Goal: Information Seeking & Learning: Check status

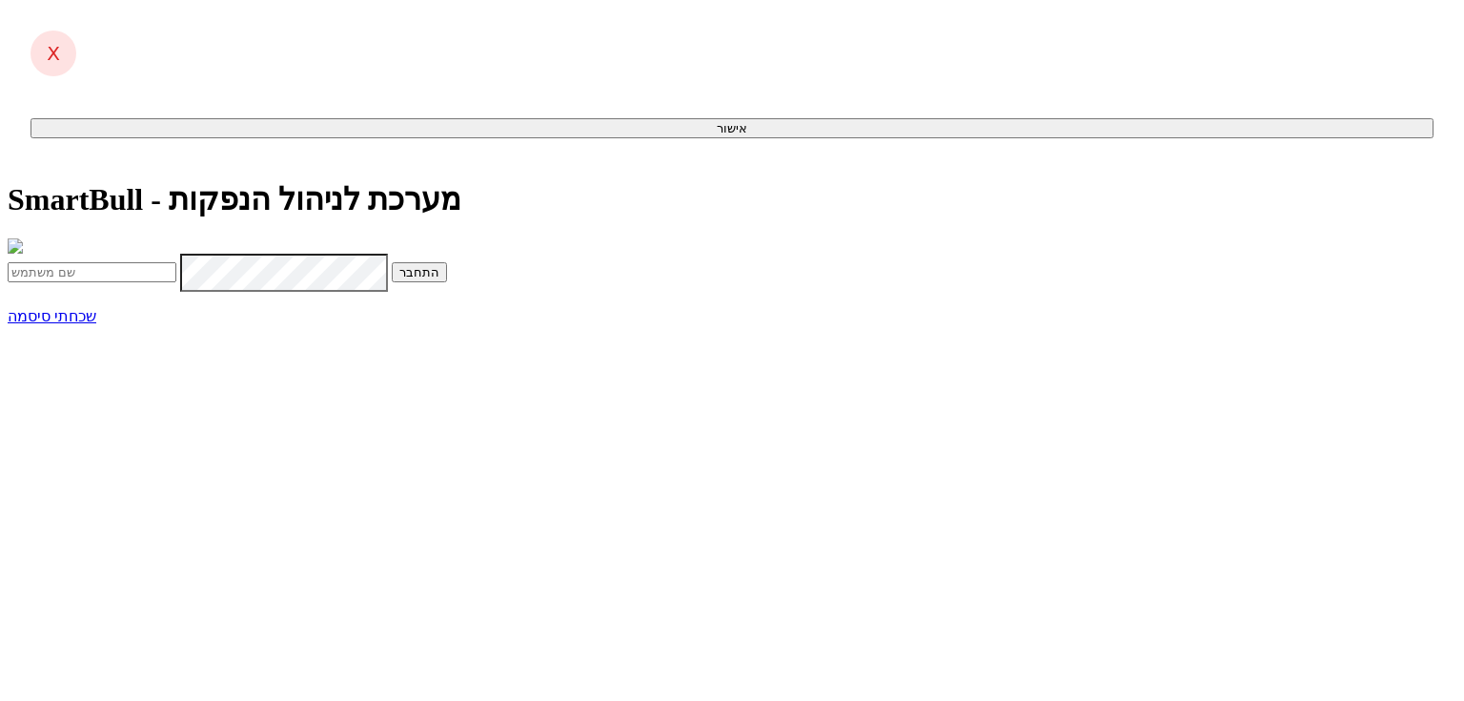
type input "[EMAIL_ADDRESS][DOMAIN_NAME]"
click at [447, 282] on button "התחבר" at bounding box center [419, 272] width 55 height 20
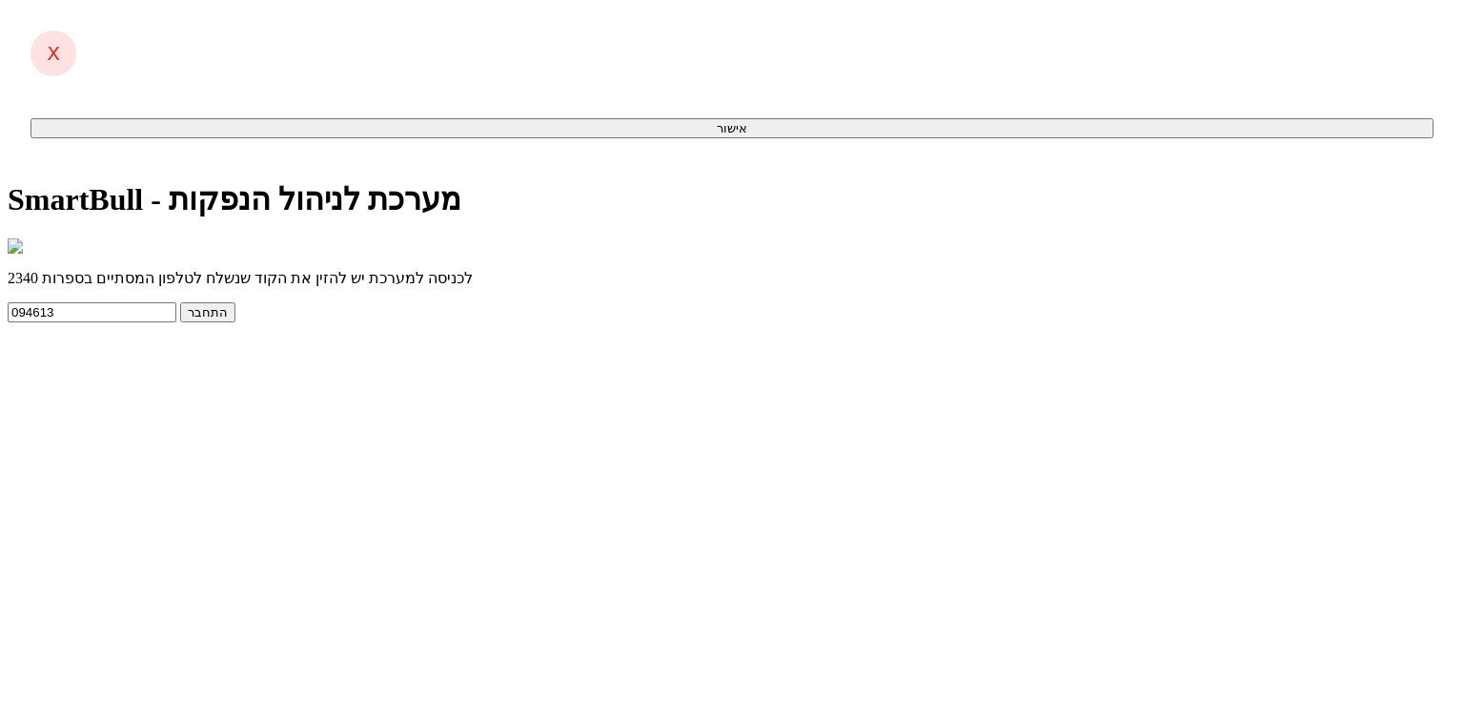
type input "094613"
click at [180, 302] on button "התחבר" at bounding box center [207, 312] width 55 height 20
click at [235, 322] on button "התחבר" at bounding box center [207, 312] width 55 height 20
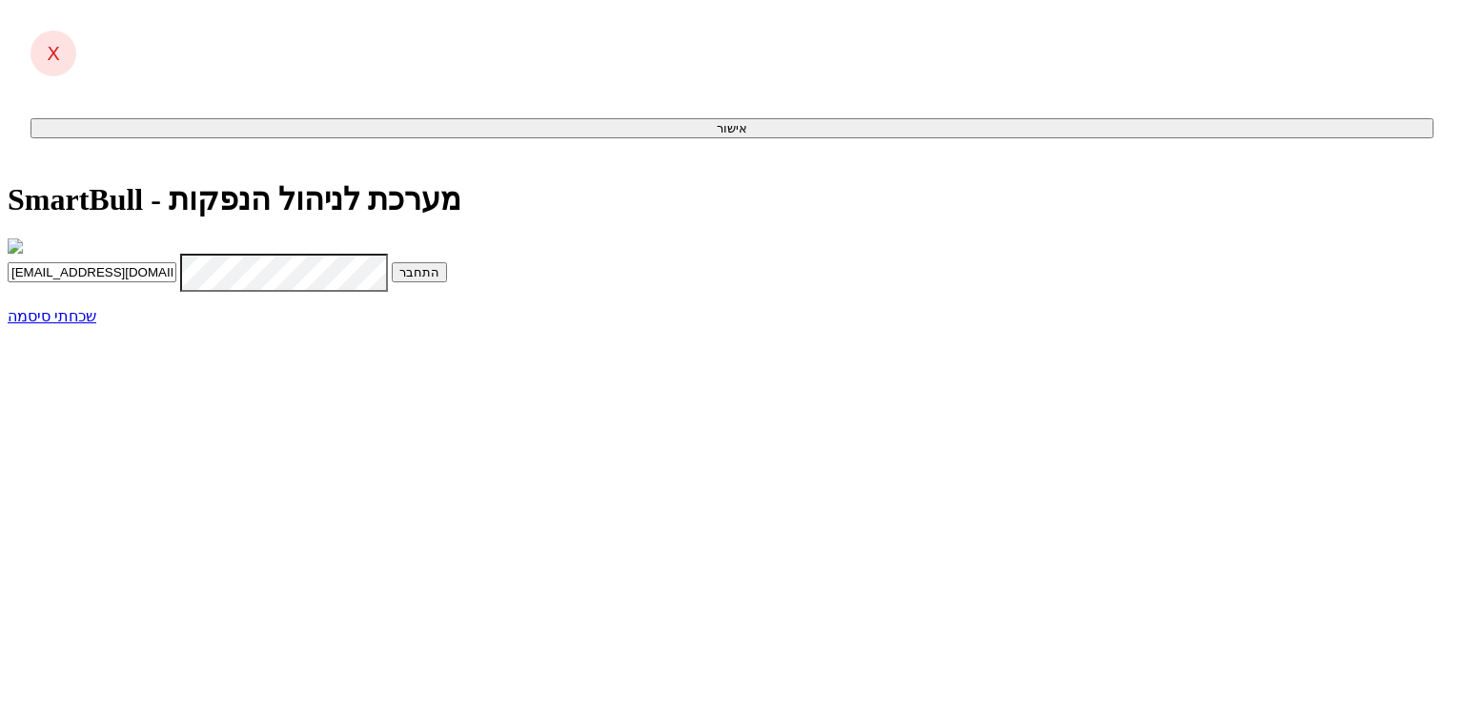
click at [176, 282] on input "[EMAIL_ADDRESS][DOMAIN_NAME]" at bounding box center [92, 272] width 169 height 20
click at [447, 282] on button "התחבר" at bounding box center [419, 272] width 55 height 20
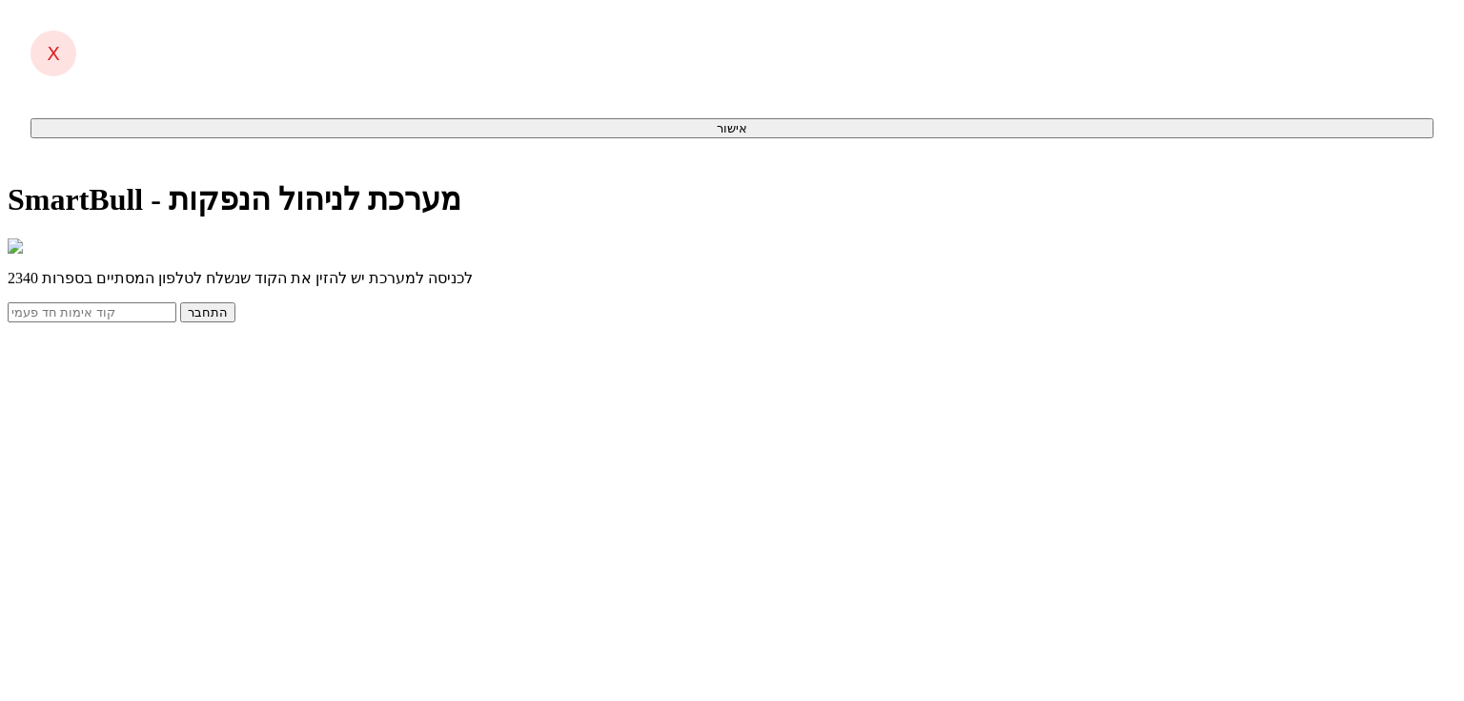
click at [176, 322] on input "text" at bounding box center [92, 312] width 169 height 20
type input "683884"
click at [180, 302] on button "התחבר" at bounding box center [207, 312] width 55 height 20
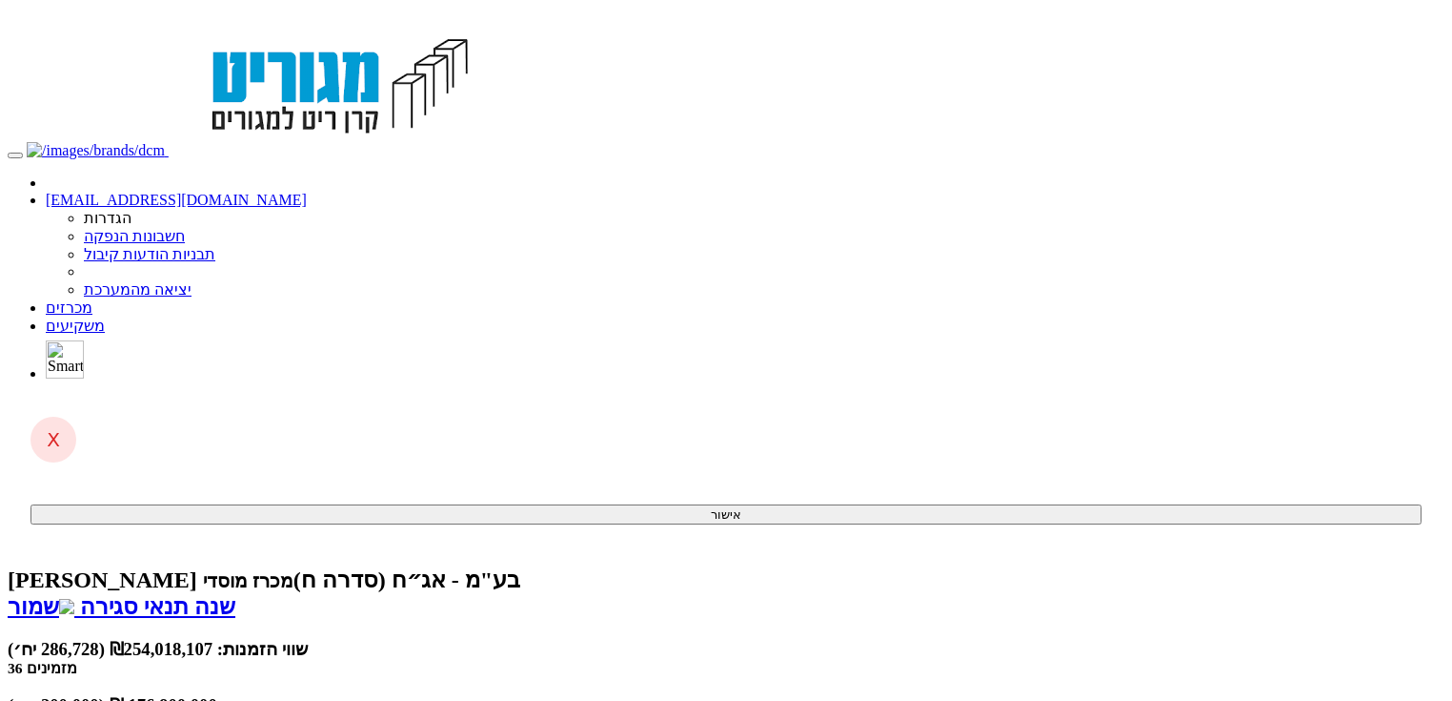
click at [92, 299] on link "מכרזים" at bounding box center [69, 307] width 47 height 16
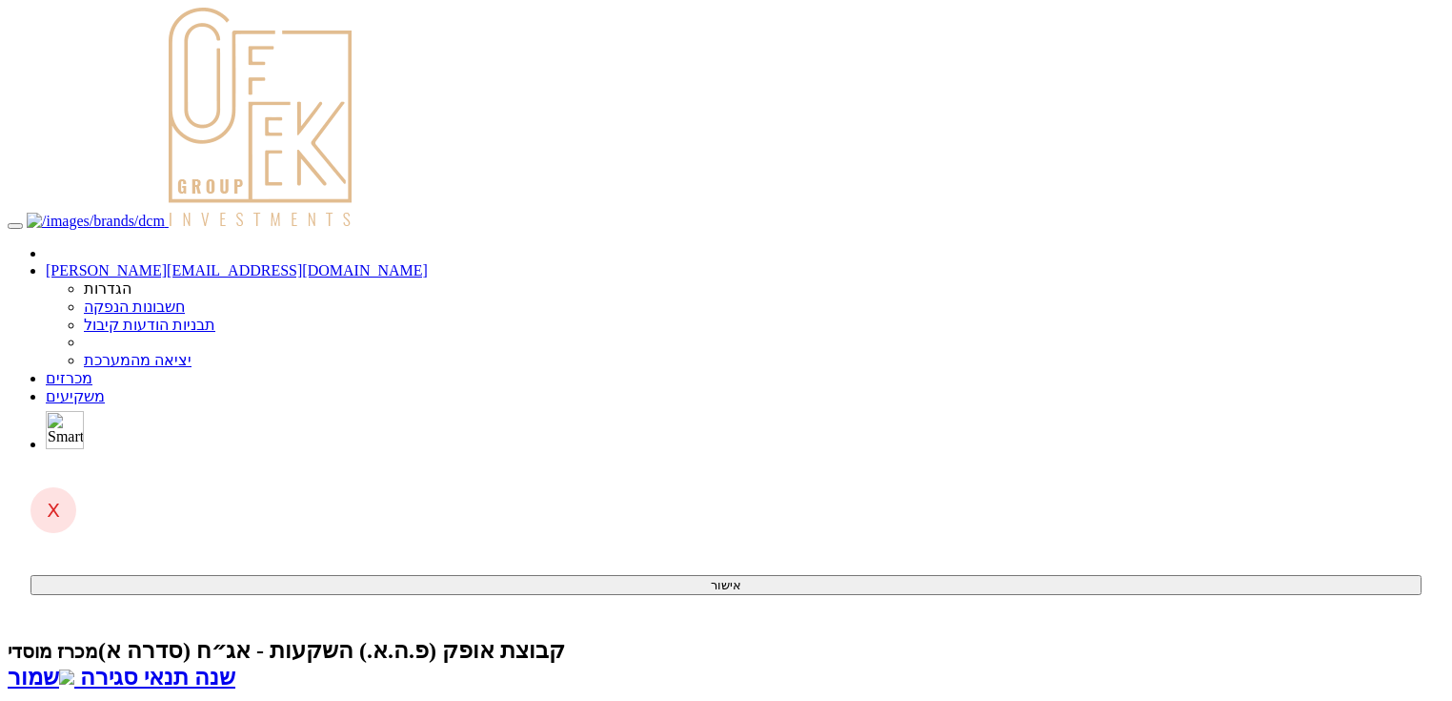
click at [957, 637] on div "קבוצת אופק (פ.ה.א.) השקעות - אג״ח (סדרה א) מכרז מוסדי" at bounding box center [726, 650] width 1437 height 27
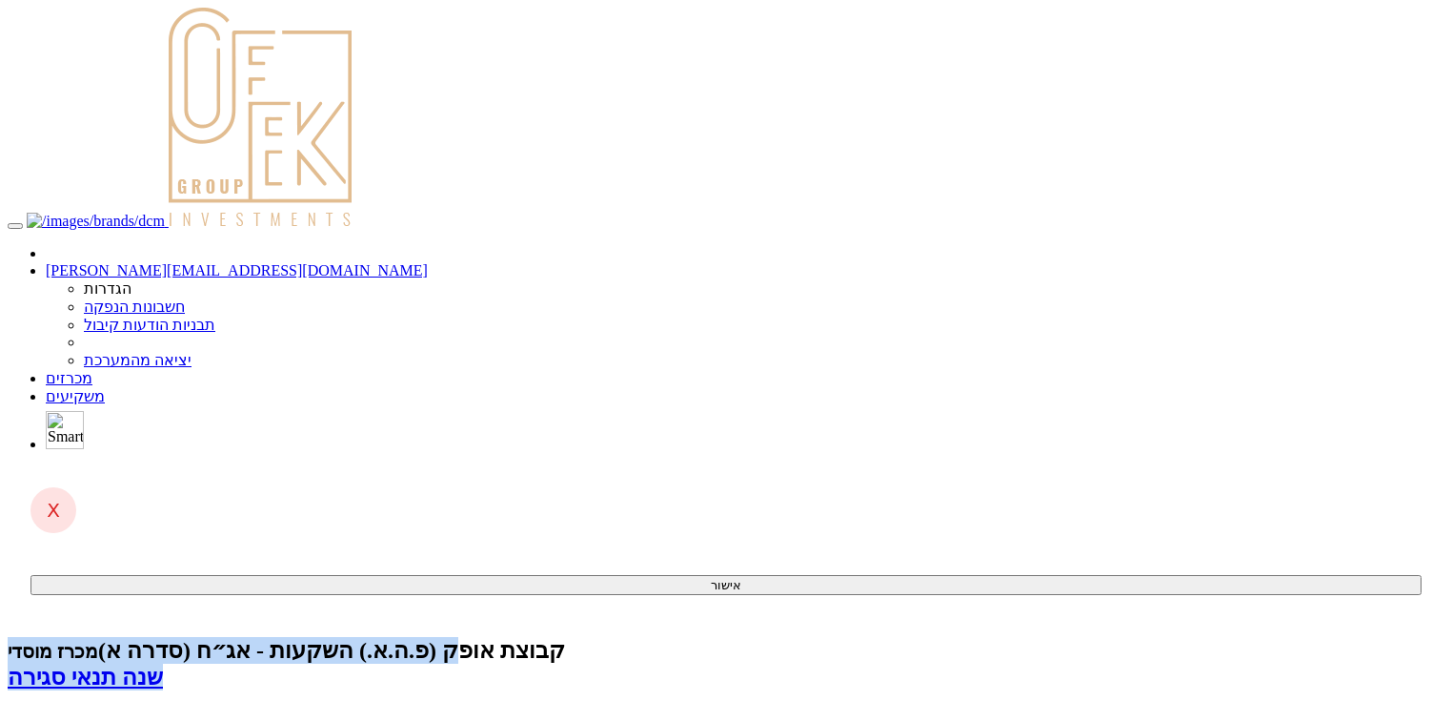
click at [957, 637] on div "קבוצת אופק (פ.ה.א.) השקעות - אג״ח (סדרה א) מכרז מוסדי" at bounding box center [726, 650] width 1437 height 27
click at [964, 637] on div "קבוצת אופק (פ.ה.א.) השקעות - אג״ח (סדרה א) מכרז מוסדי" at bounding box center [726, 650] width 1437 height 27
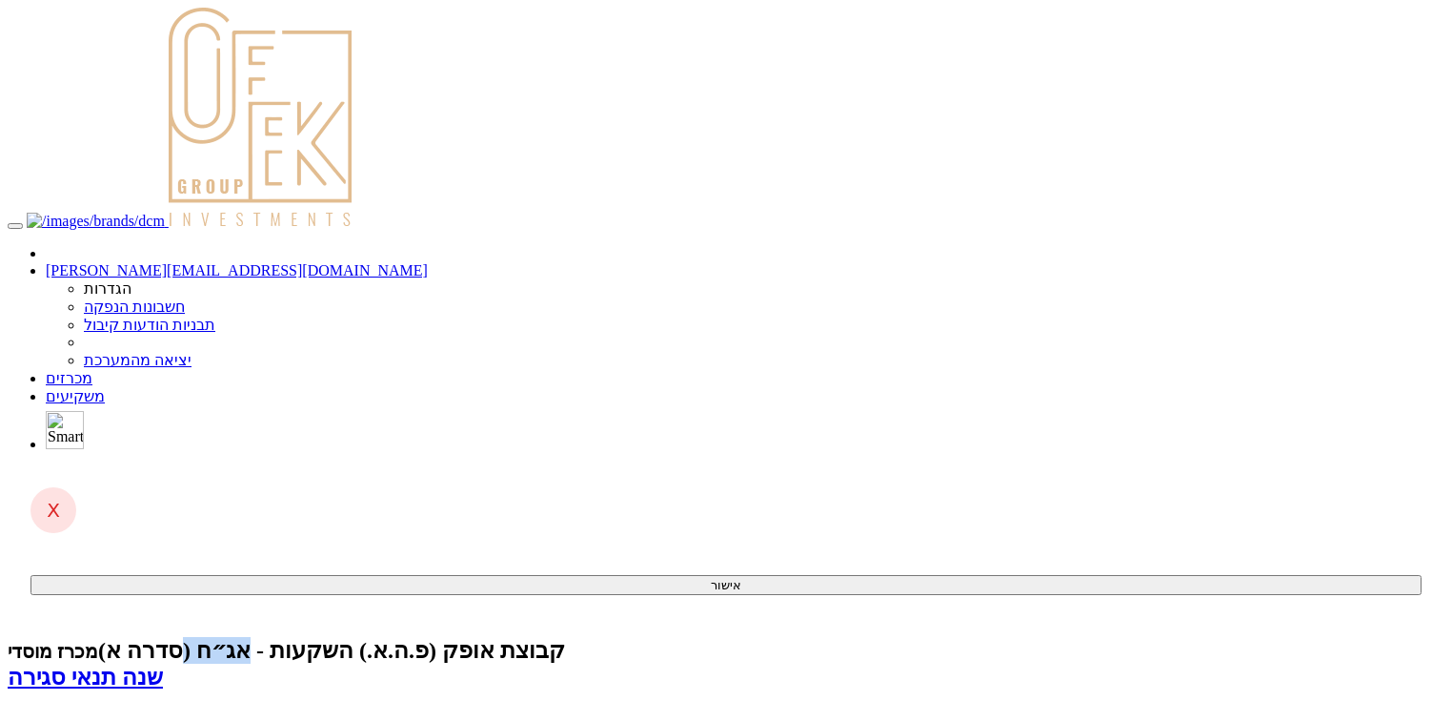
drag, startPoint x: 949, startPoint y: 103, endPoint x: 1039, endPoint y: 101, distance: 89.6
click at [1039, 637] on div "קבוצת אופק (פ.ה.א.) השקעות - אג״ח (סדרה א) מכרז מוסדי" at bounding box center [726, 650] width 1437 height 27
click at [1123, 637] on div "קבוצת אופק (פ.ה.א.) השקעות - אג״ח (סדרה א) מכרז מוסדי" at bounding box center [726, 650] width 1437 height 27
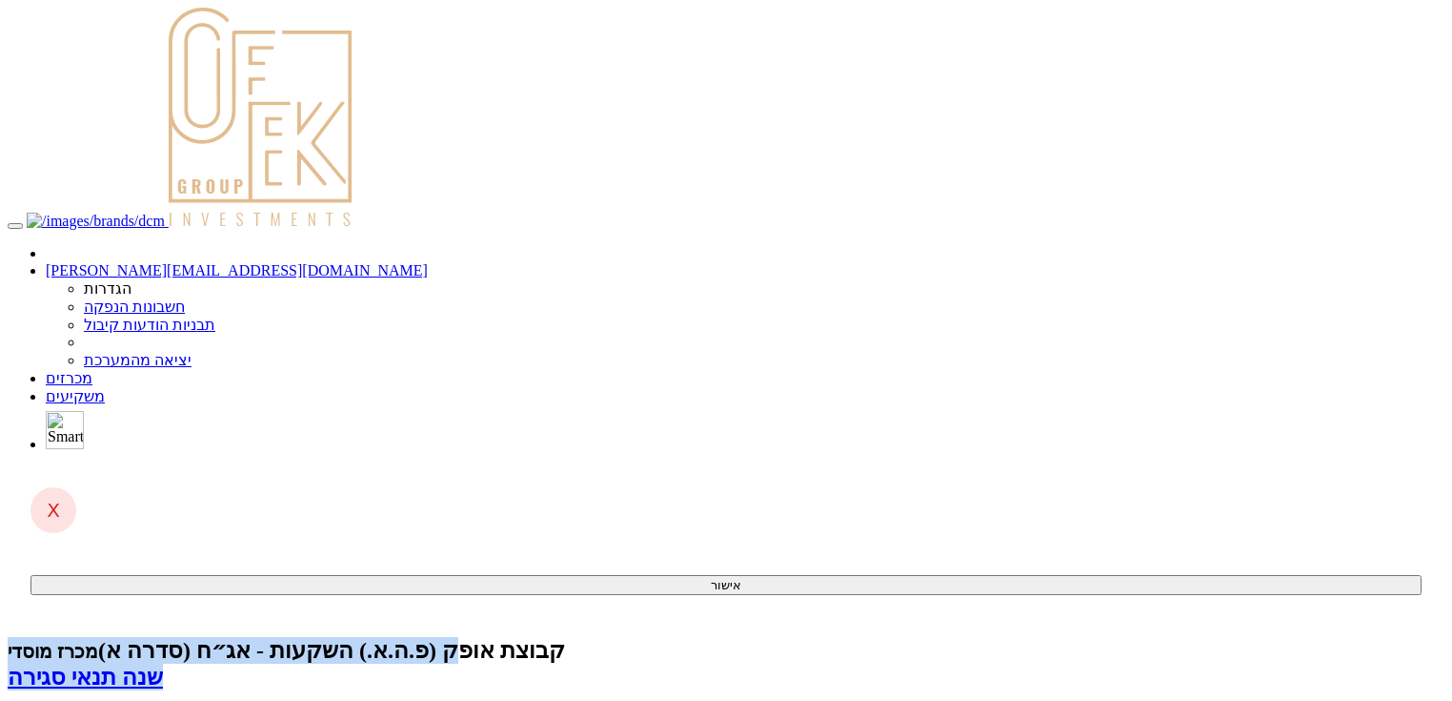
click at [1123, 637] on div "קבוצת אופק (פ.ה.א.) השקעות - אג״ח (סדרה א) מכרז מוסדי" at bounding box center [726, 650] width 1437 height 27
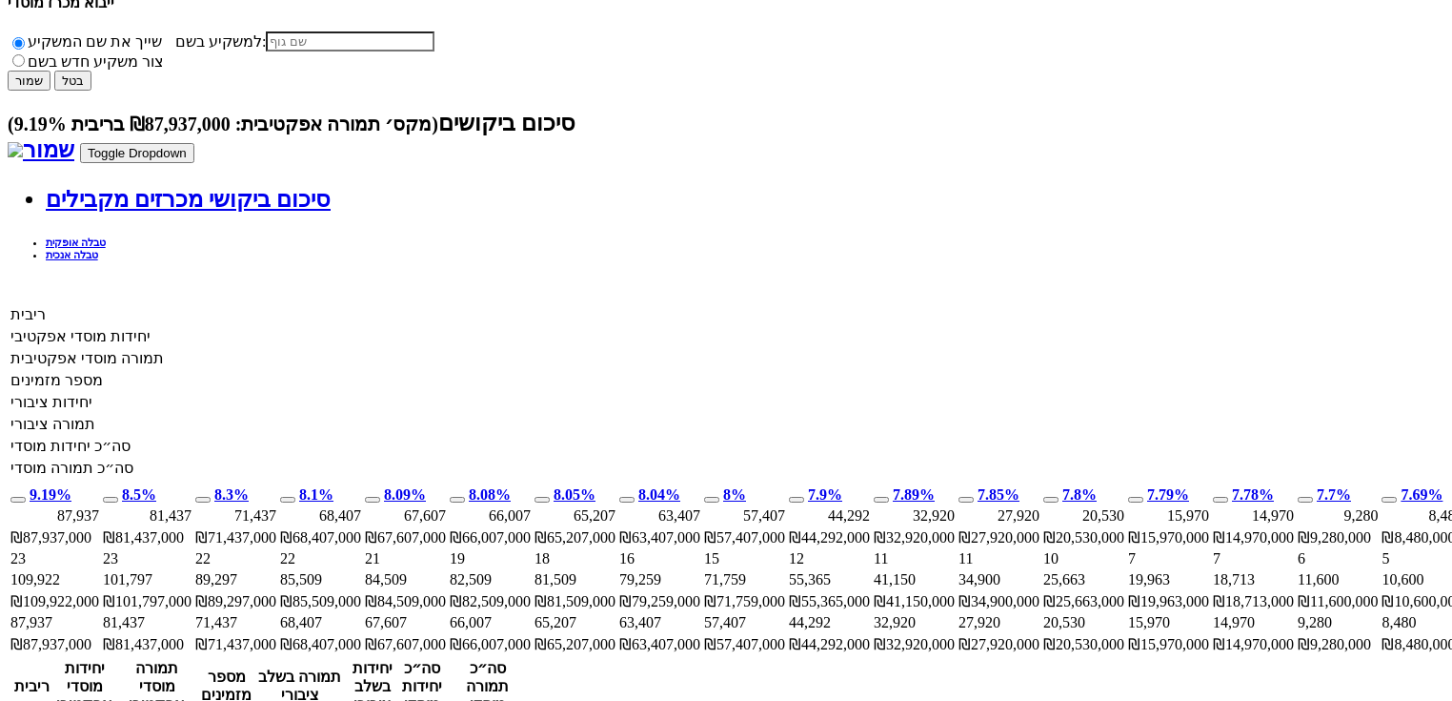
scroll to position [1144, 0]
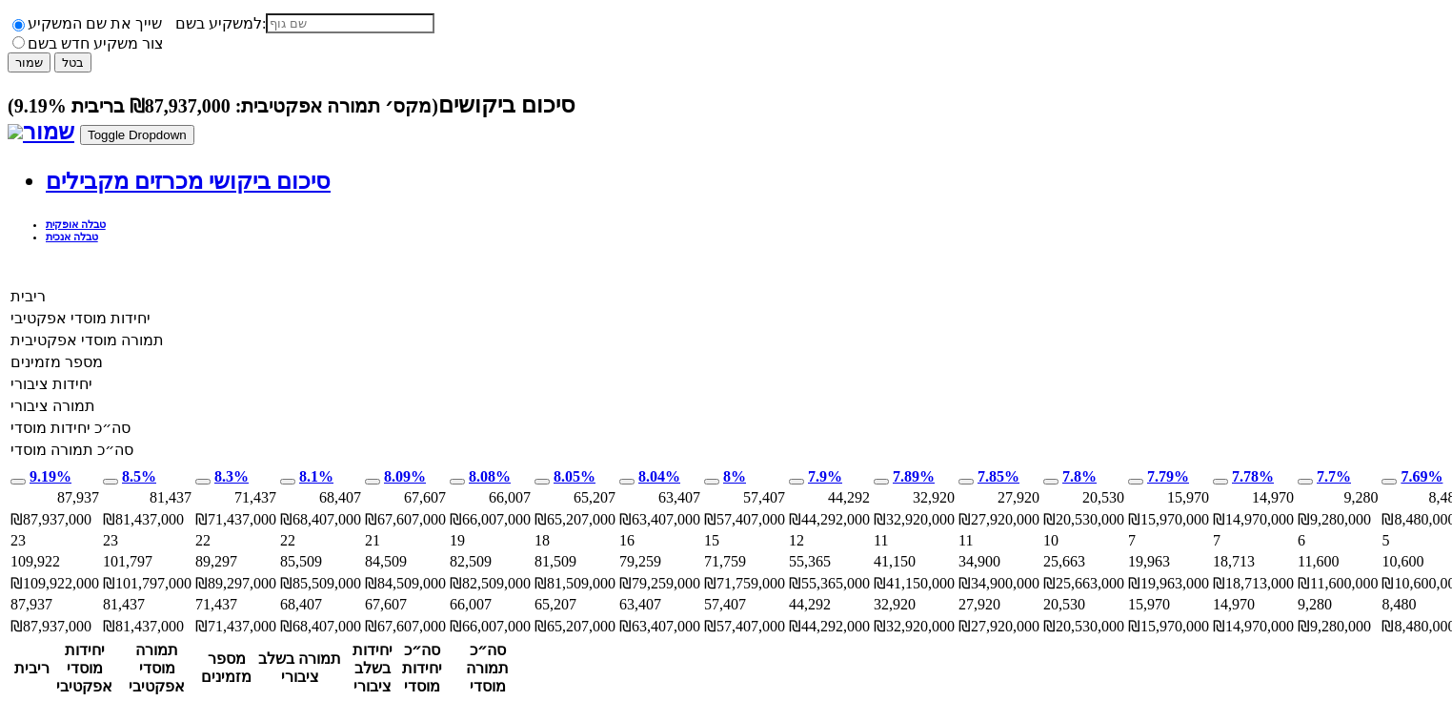
drag, startPoint x: 1212, startPoint y: 201, endPoint x: 835, endPoint y: 223, distance: 378.0
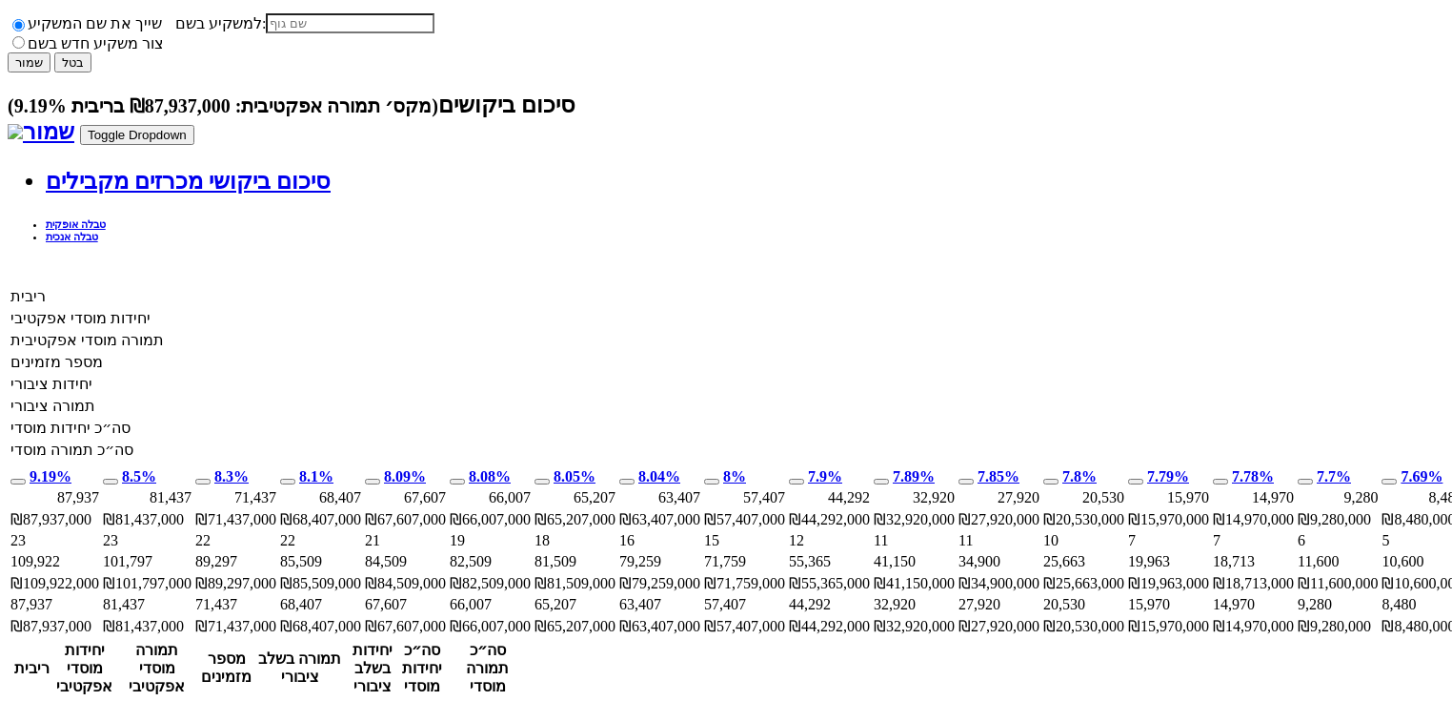
drag, startPoint x: 852, startPoint y: 197, endPoint x: 830, endPoint y: 203, distance: 22.7
drag, startPoint x: 757, startPoint y: 200, endPoint x: 787, endPoint y: 201, distance: 30.5
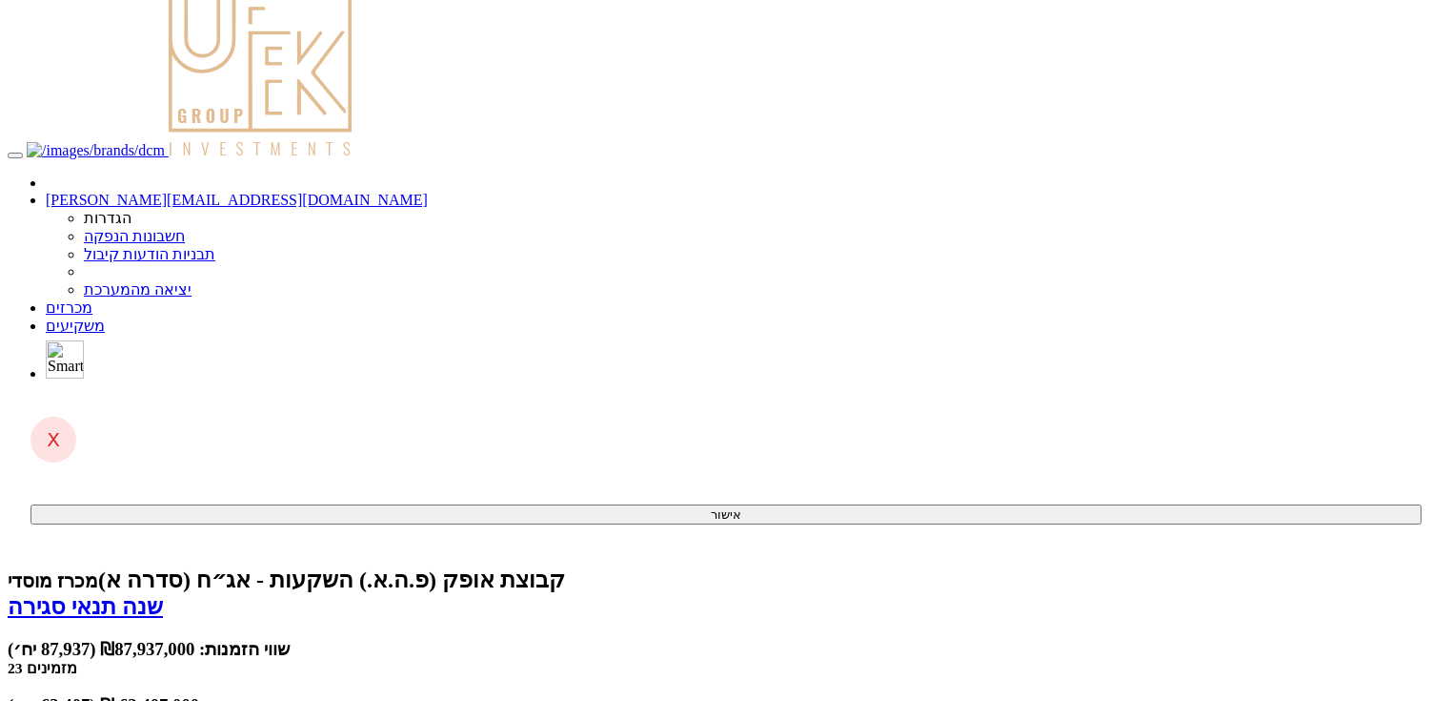
scroll to position [0, 0]
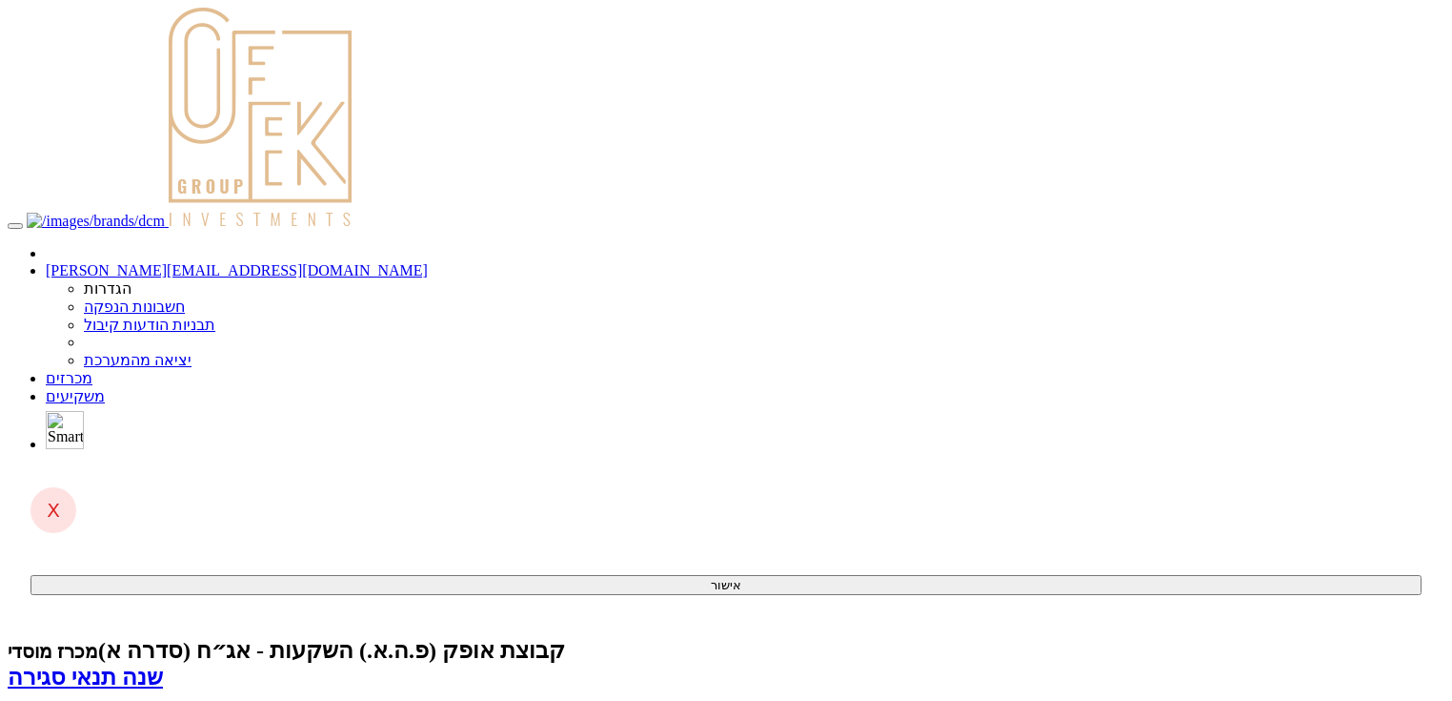
click at [92, 370] on link "מכרזים" at bounding box center [69, 378] width 47 height 16
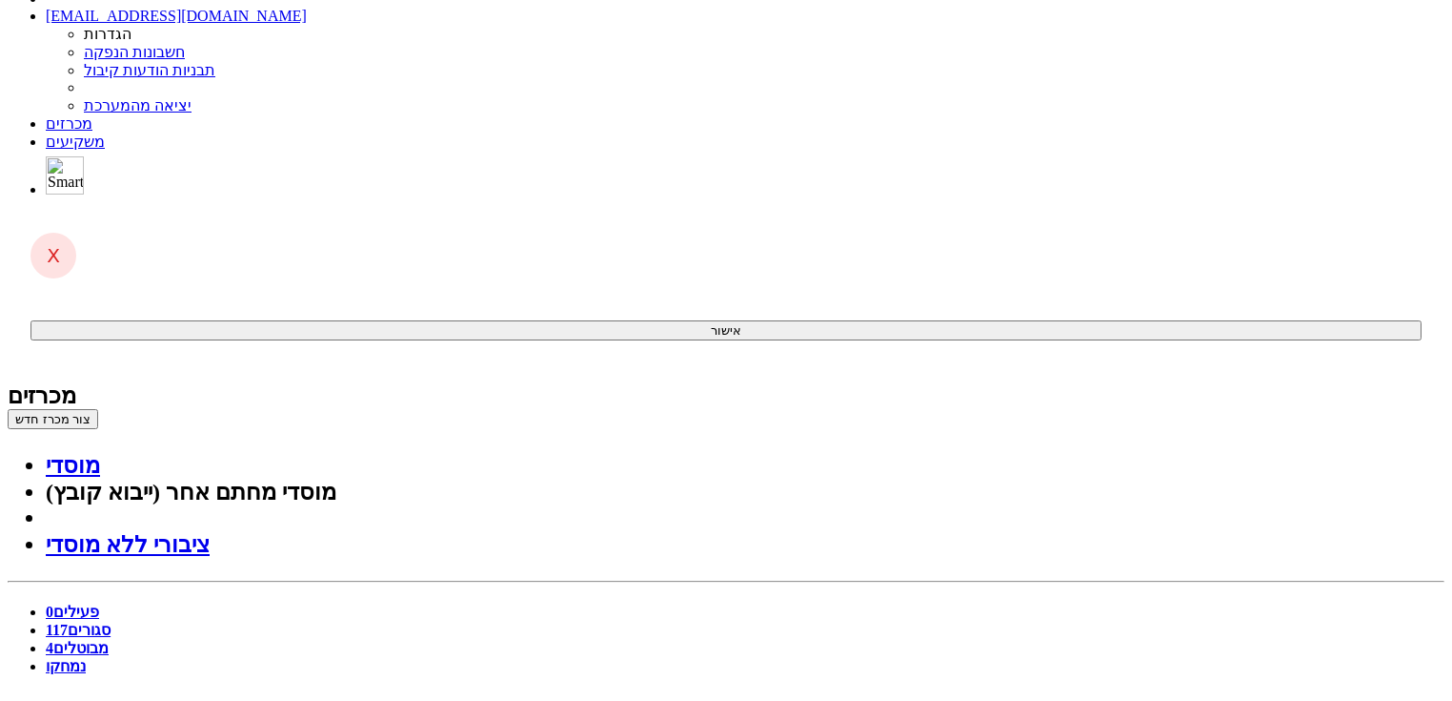
scroll to position [76, 0]
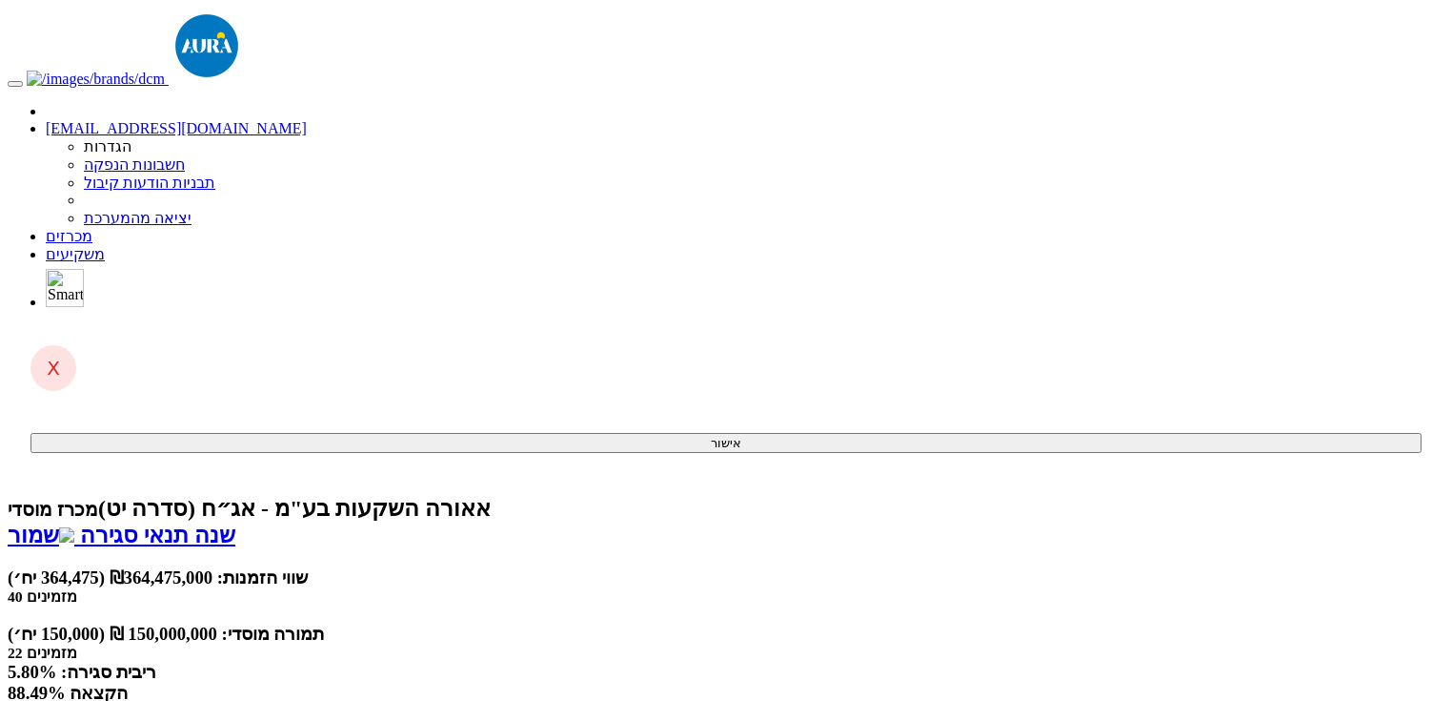
drag, startPoint x: 1083, startPoint y: 144, endPoint x: 1182, endPoint y: 143, distance: 99.1
click at [1182, 567] on div "שווי הזמנות: ₪364,475,000 (364,475 יח׳)" at bounding box center [726, 577] width 1437 height 21
drag, startPoint x: 1114, startPoint y: 190, endPoint x: 1174, endPoint y: 183, distance: 60.4
click at [1174, 623] on div "תמורה מוסדי: 150,000,000 ₪ (150,000 יח׳)" at bounding box center [726, 633] width 1437 height 21
drag, startPoint x: 695, startPoint y: 188, endPoint x: 680, endPoint y: 355, distance: 168.3
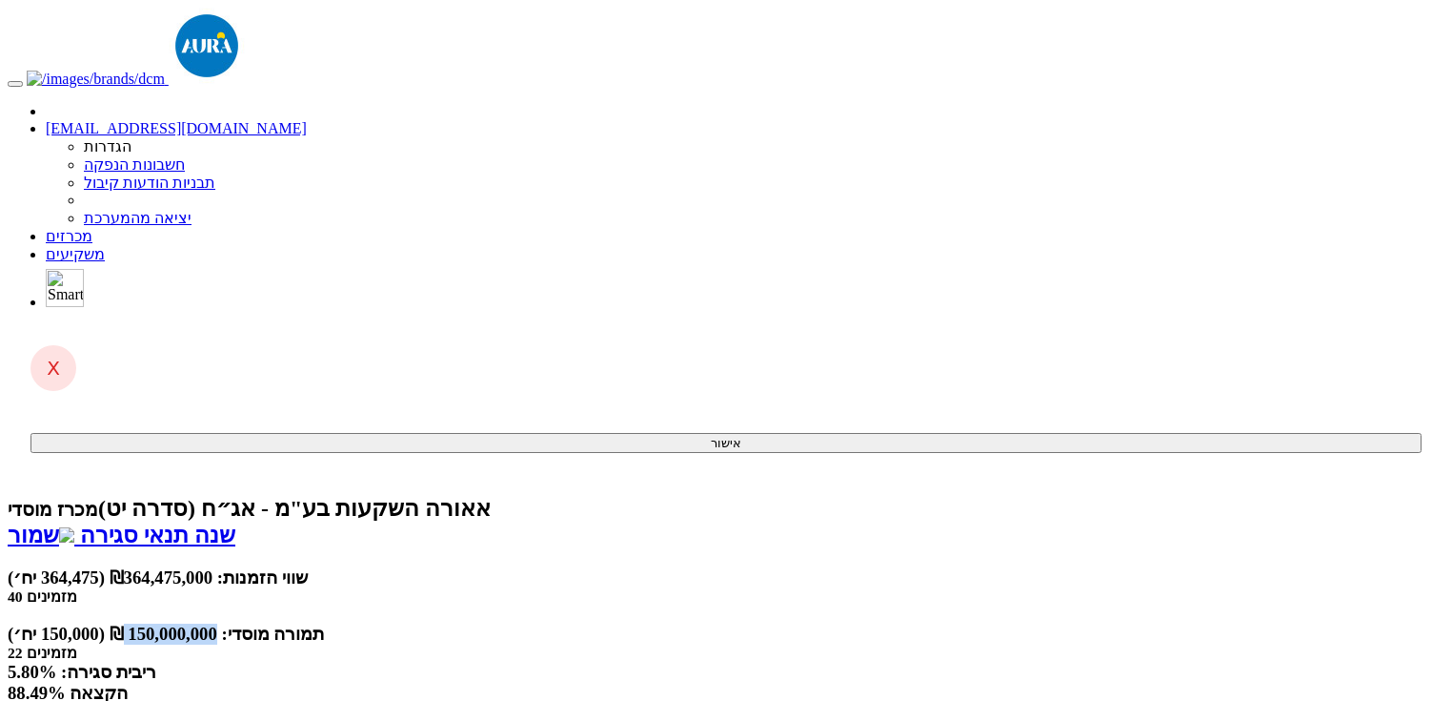
click at [737, 661] on div "ריבית סגירה: 5.80%" at bounding box center [726, 671] width 1437 height 21
click at [92, 228] on link "מכרזים" at bounding box center [69, 236] width 47 height 16
